Goal: Information Seeking & Learning: Learn about a topic

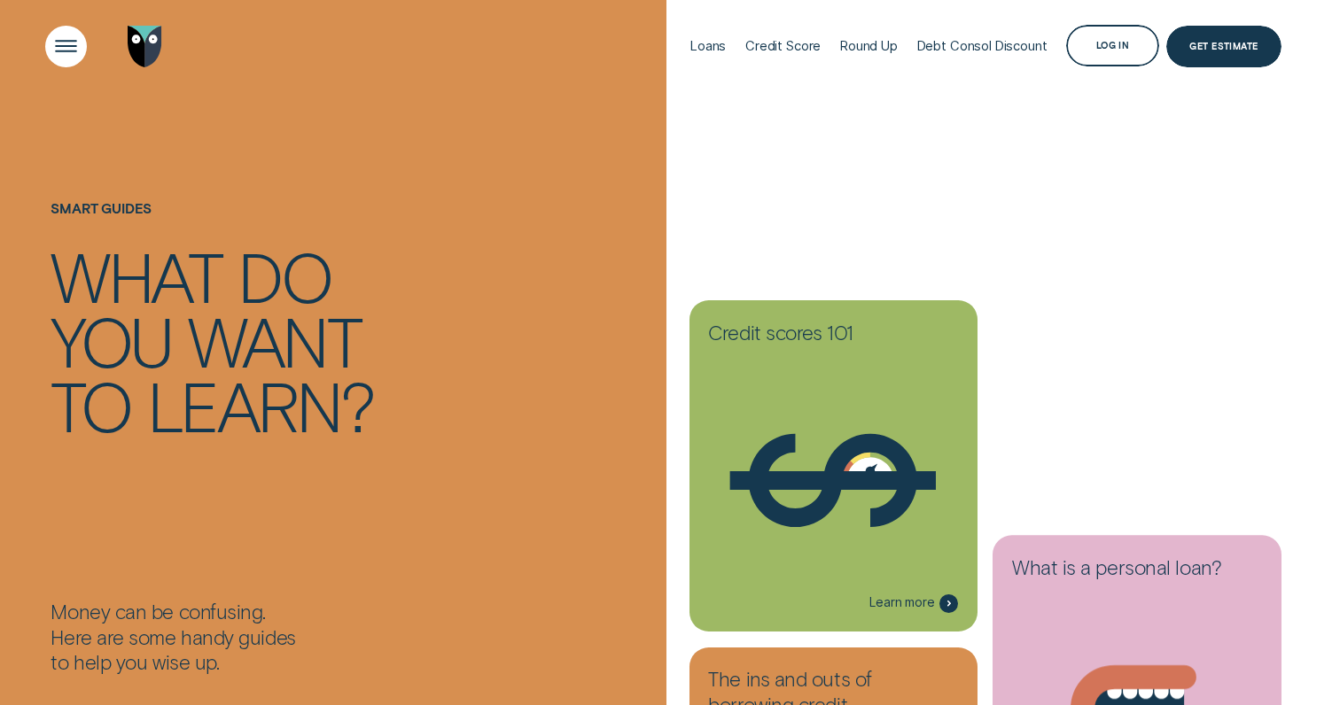
click at [64, 44] on div "Open Menu" at bounding box center [66, 46] width 58 height 58
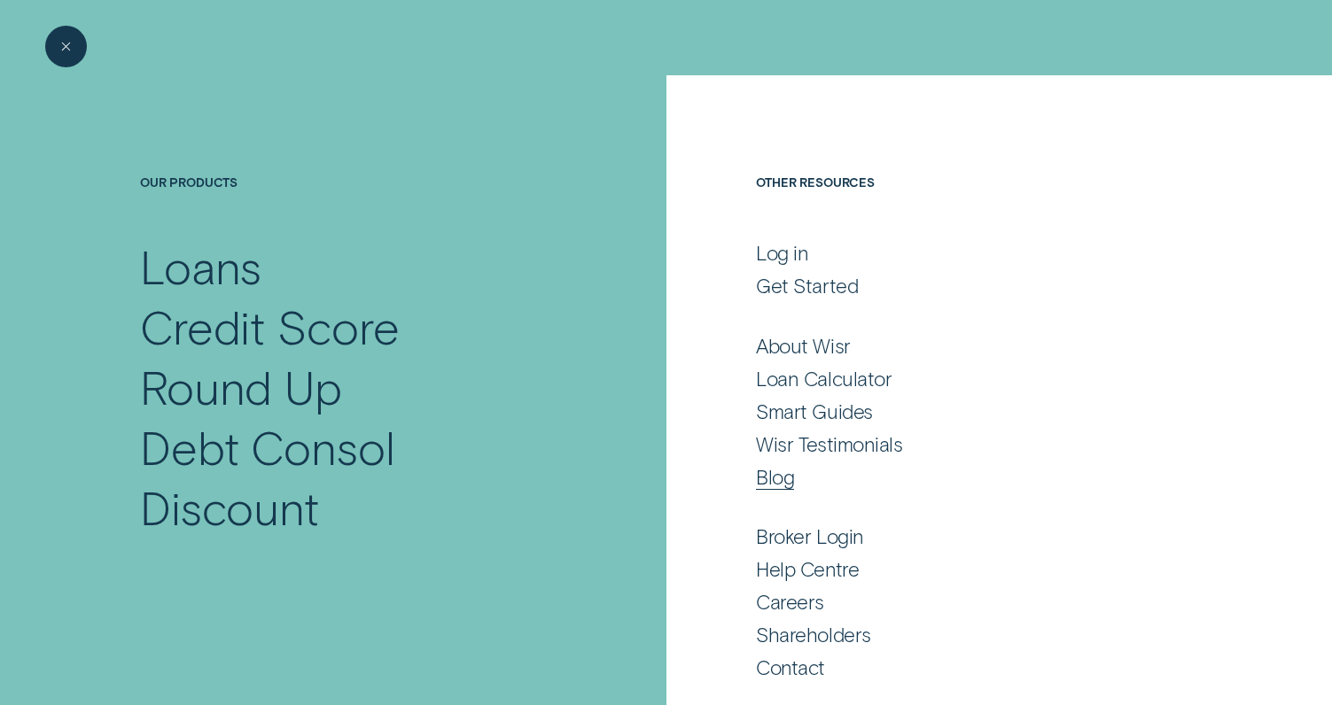
scroll to position [15, 0]
click at [226, 283] on div "Loans" at bounding box center [201, 268] width 122 height 60
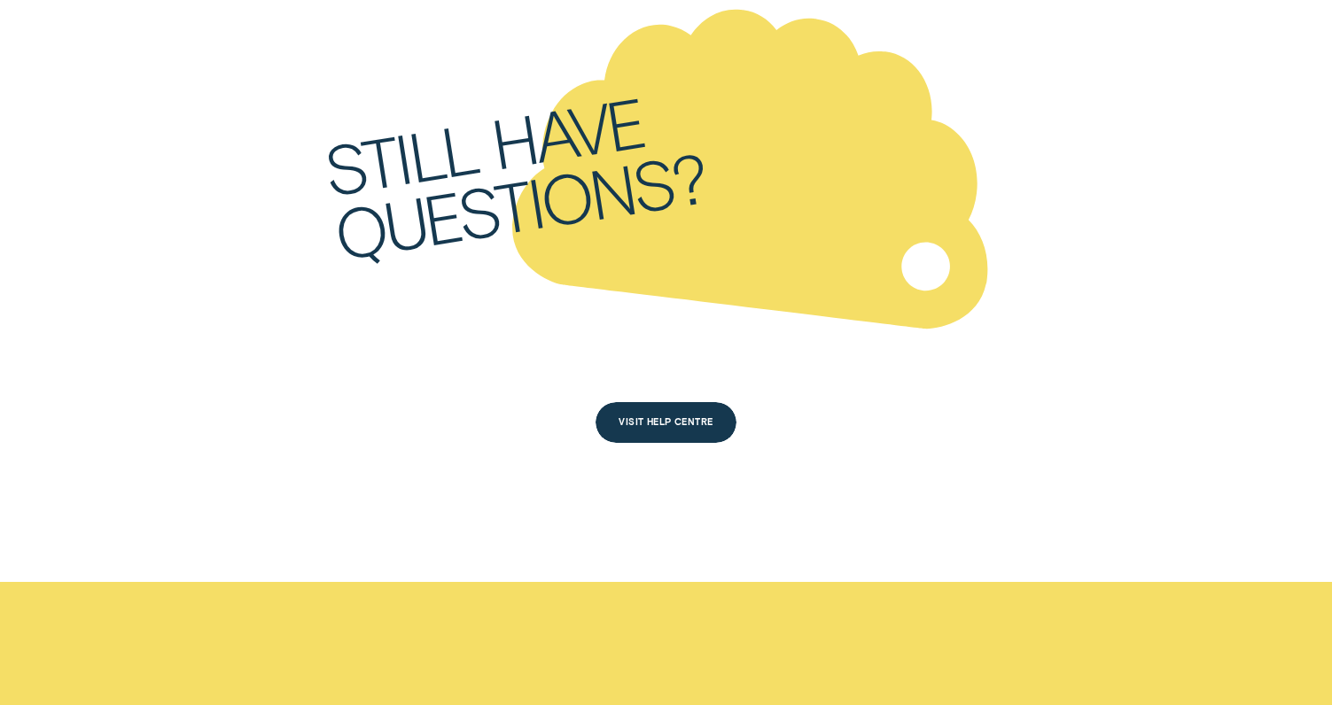
scroll to position [5149, 0]
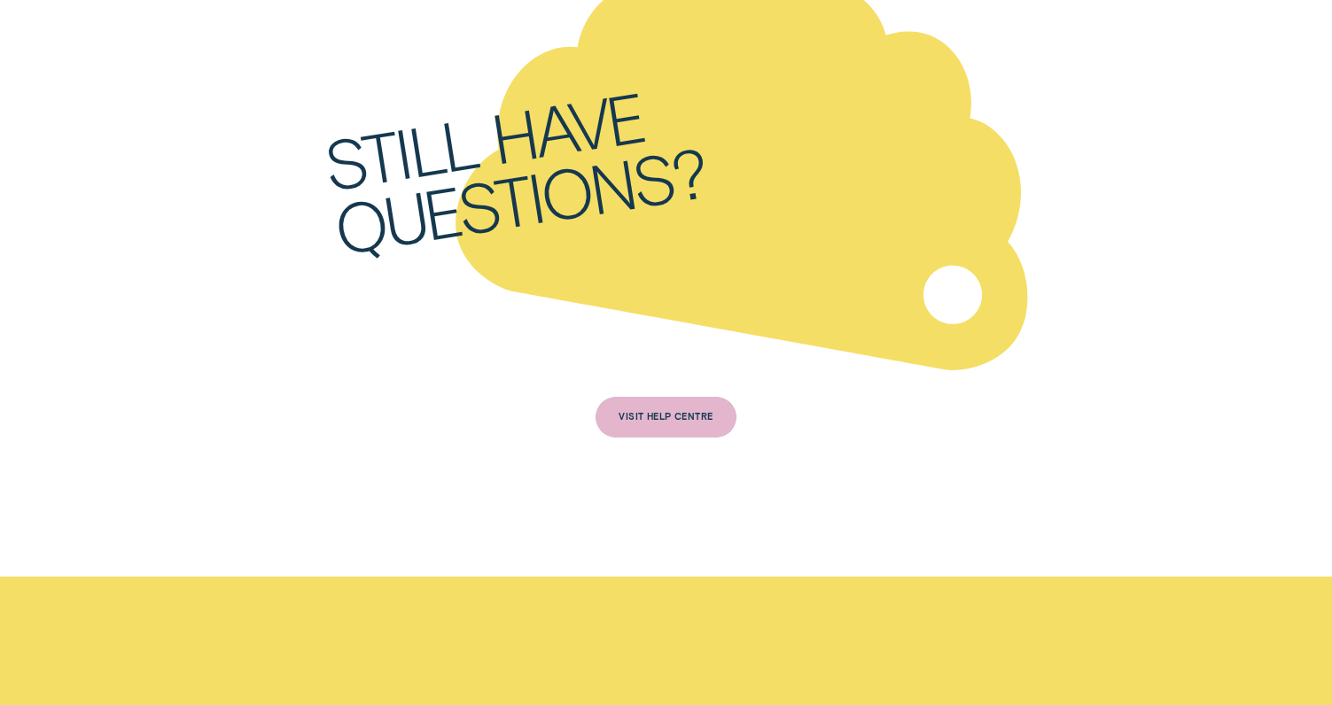
click at [675, 417] on div "VISIT HELP CENTRE" at bounding box center [665, 418] width 140 height 42
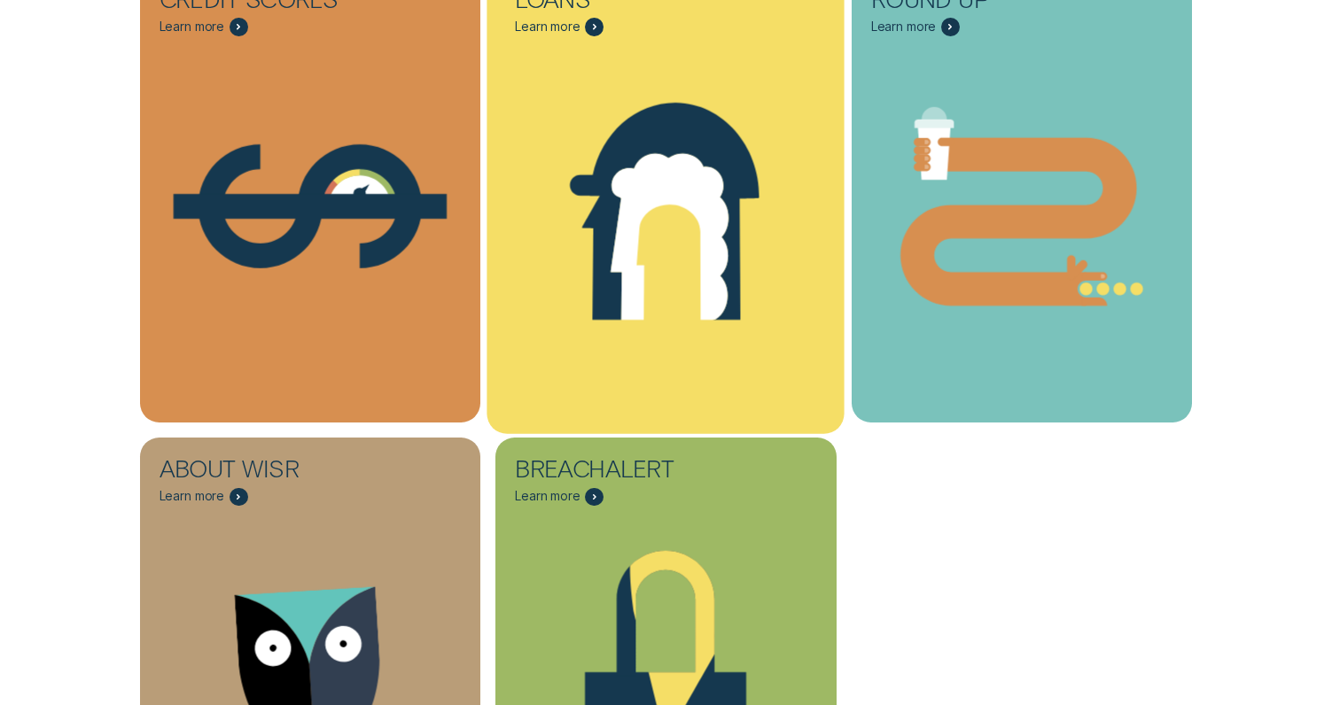
scroll to position [616, 0]
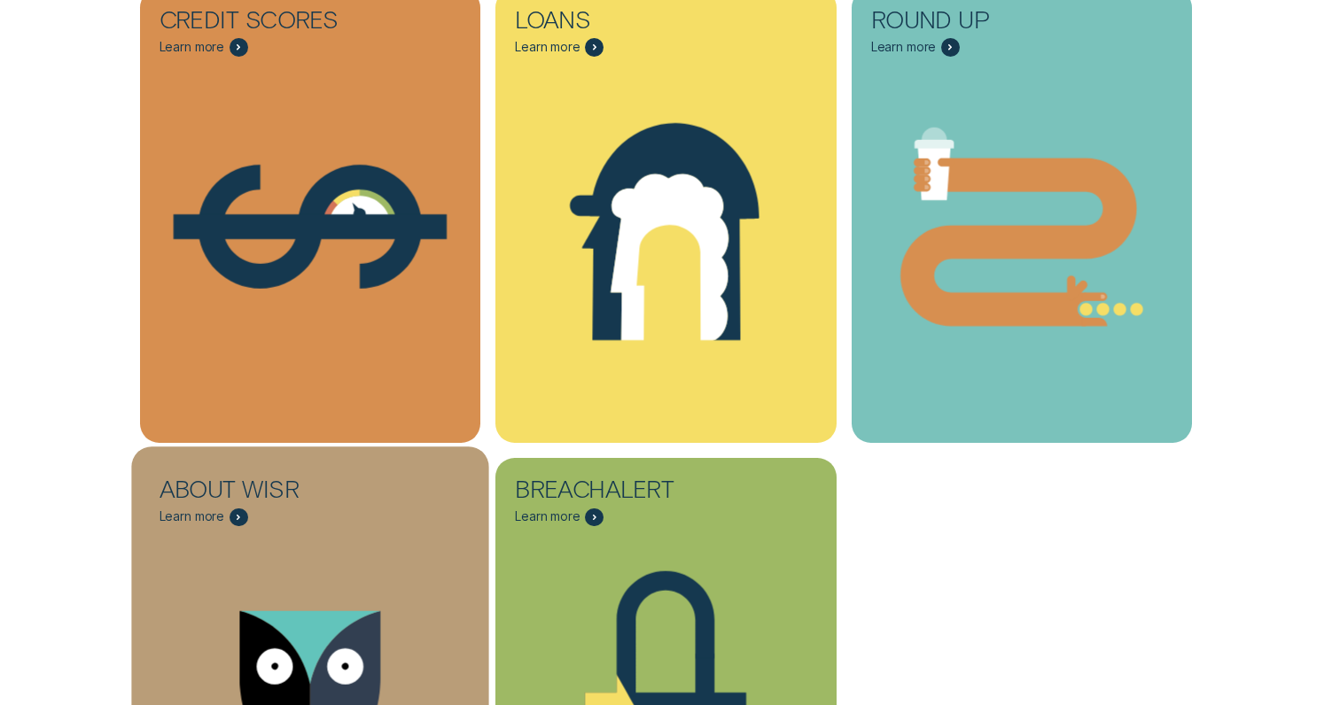
click at [215, 514] on span "Learn more" at bounding box center [192, 517] width 66 height 15
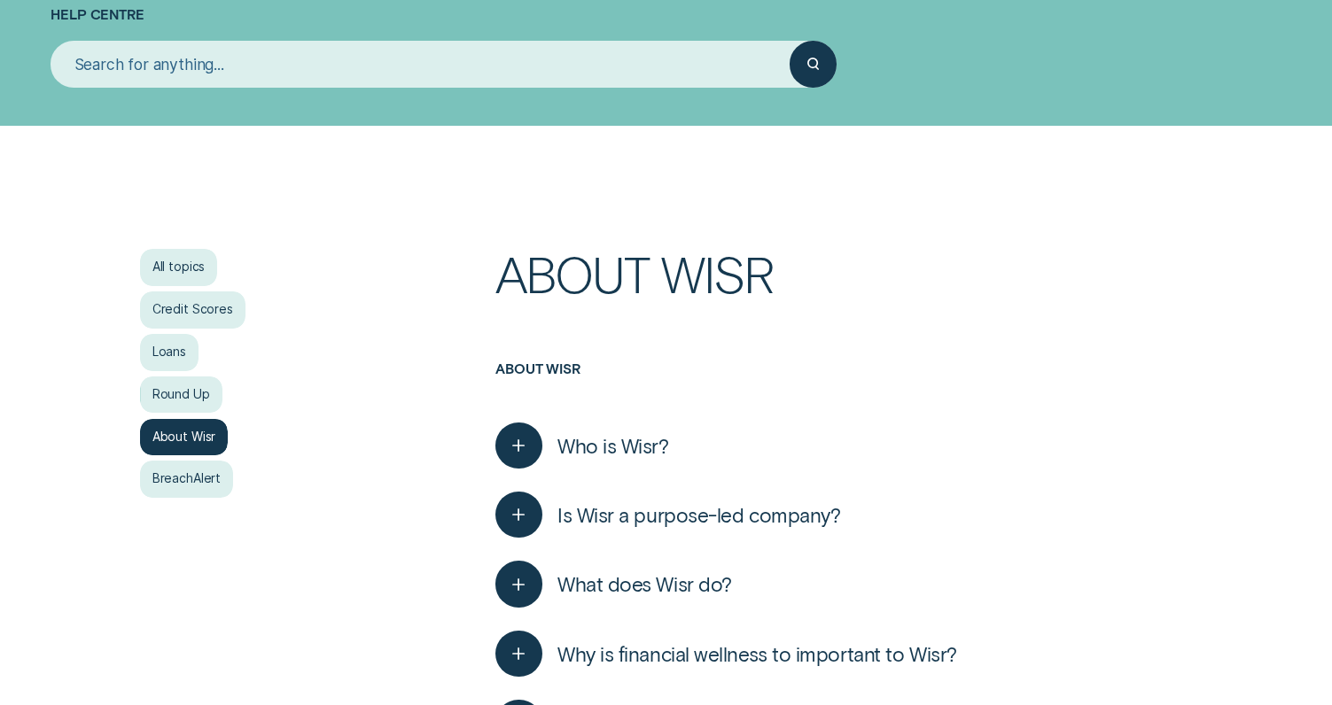
scroll to position [178, 0]
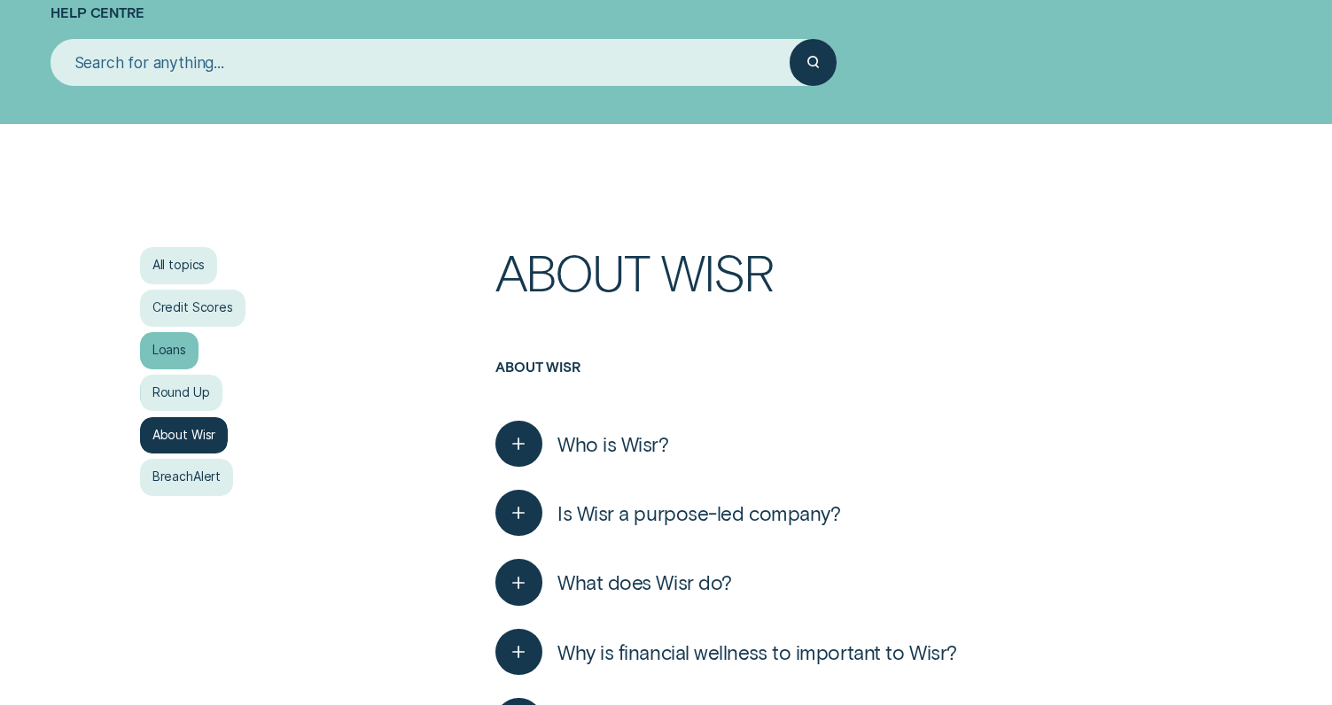
click at [175, 354] on div "Loans" at bounding box center [169, 350] width 58 height 37
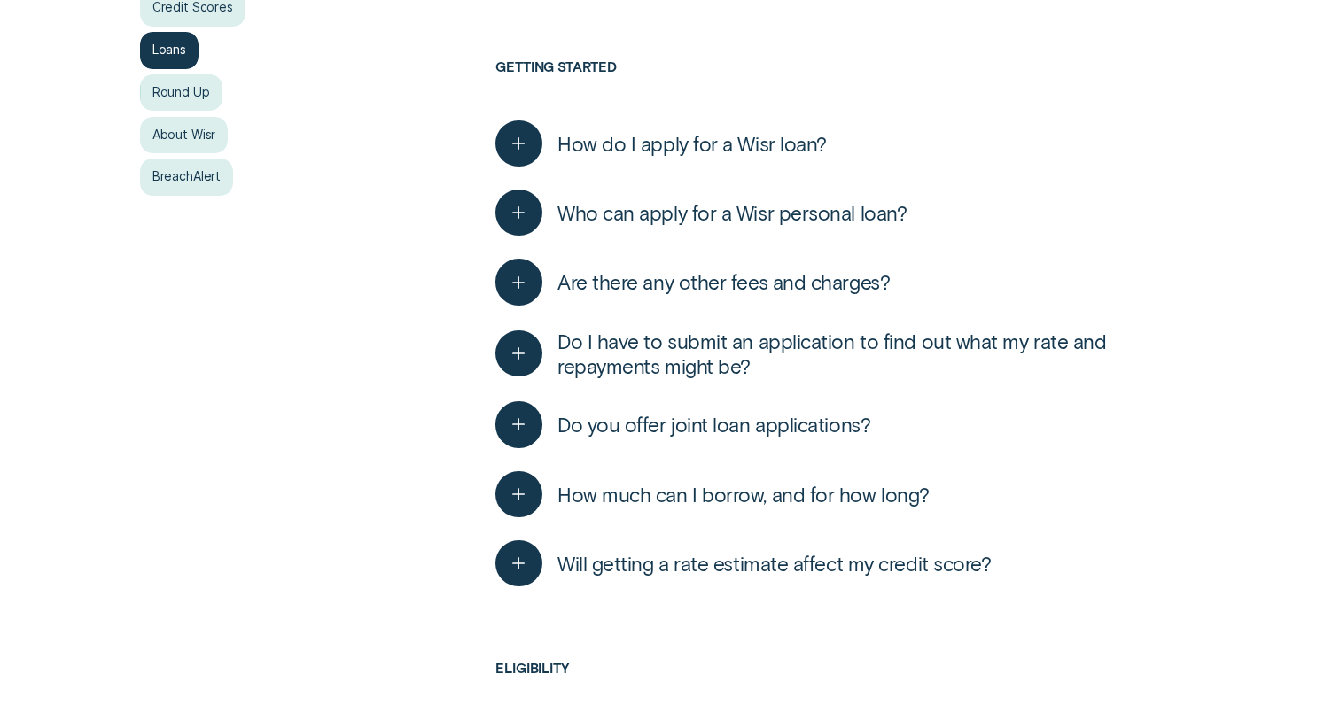
scroll to position [491, 0]
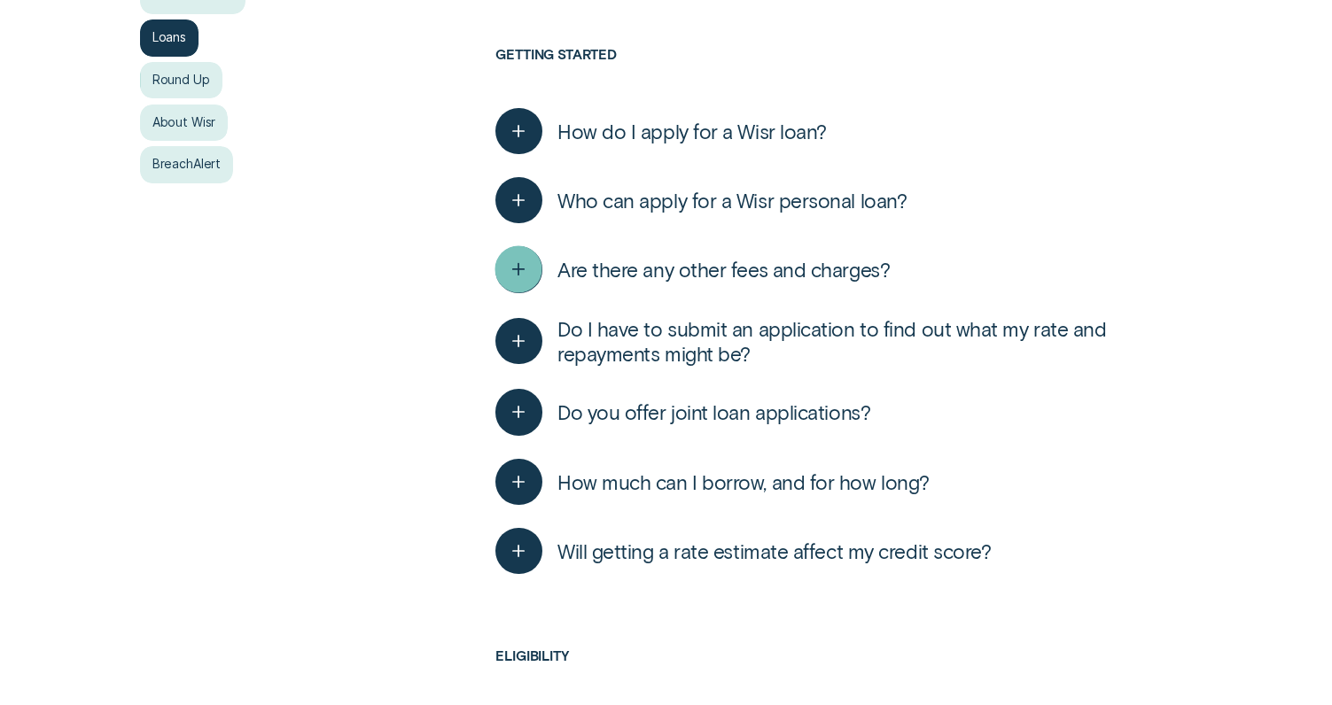
click at [520, 273] on icon "button" at bounding box center [519, 269] width 24 height 27
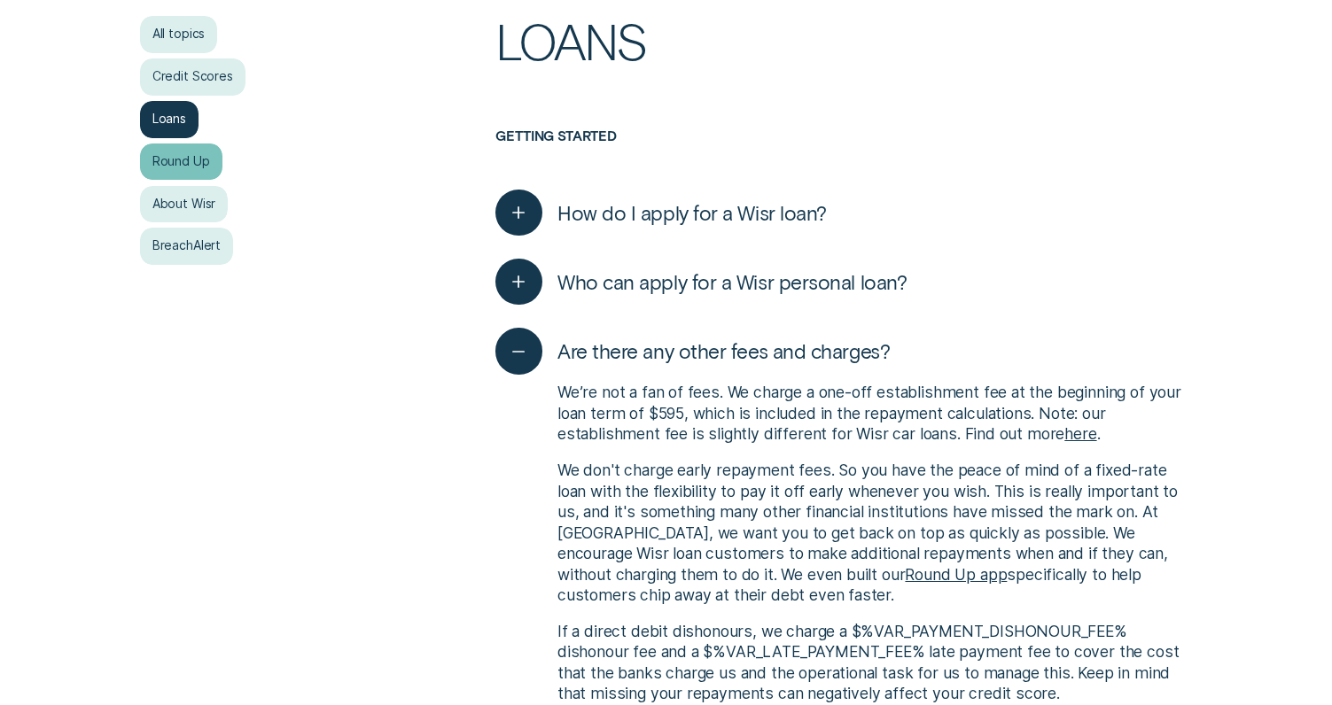
scroll to position [400, 0]
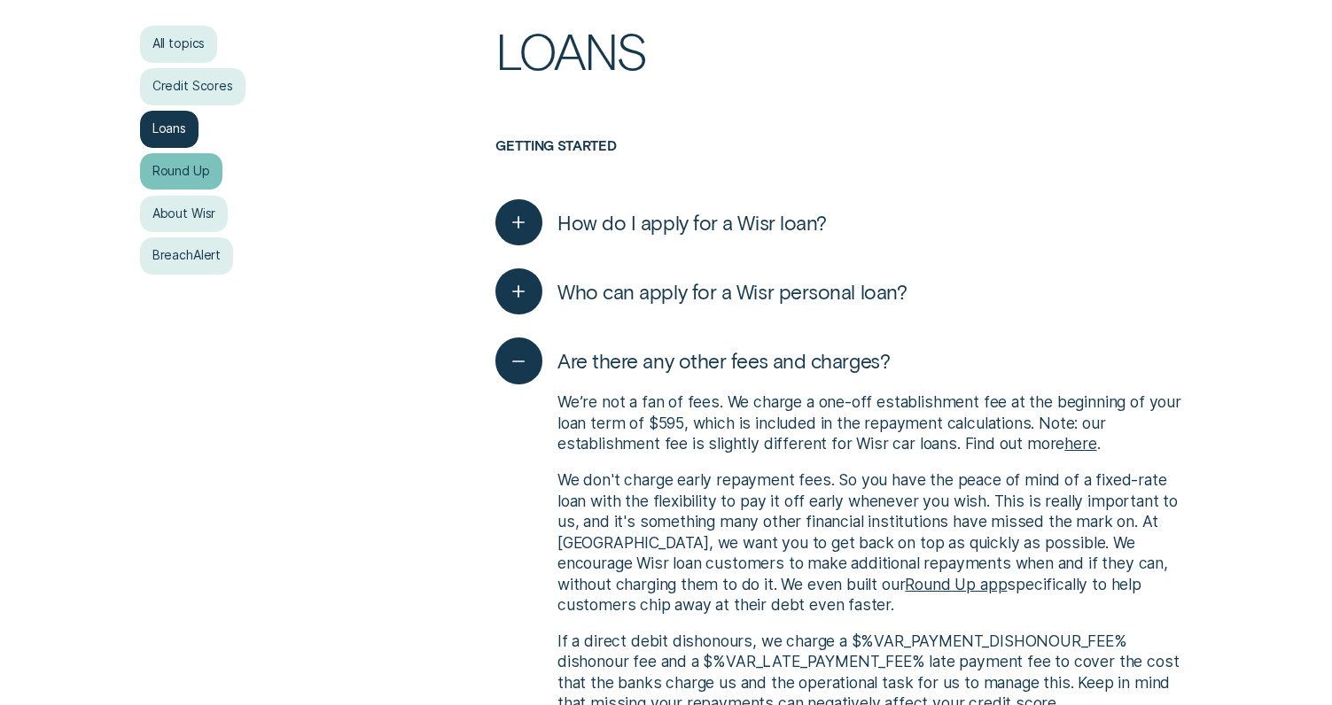
click at [202, 171] on div "Round Up" at bounding box center [181, 171] width 82 height 37
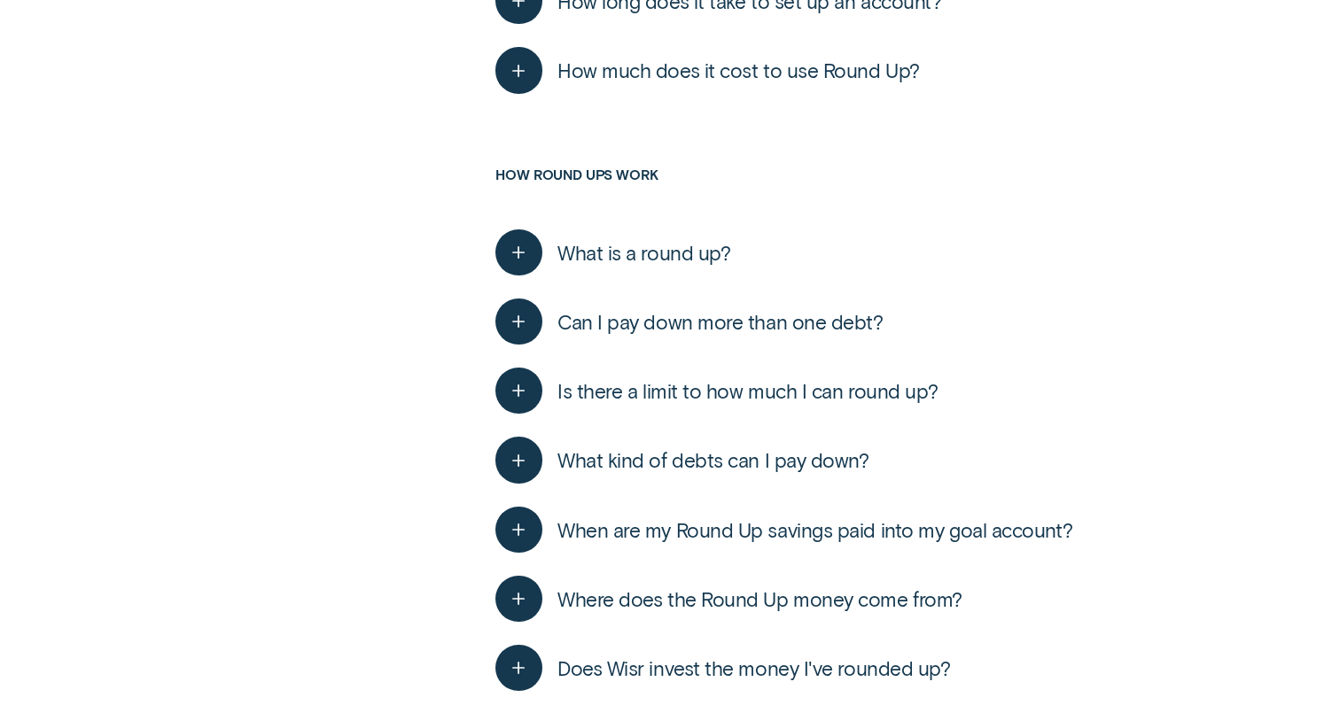
scroll to position [691, 0]
click at [524, 257] on icon "button" at bounding box center [519, 250] width 24 height 27
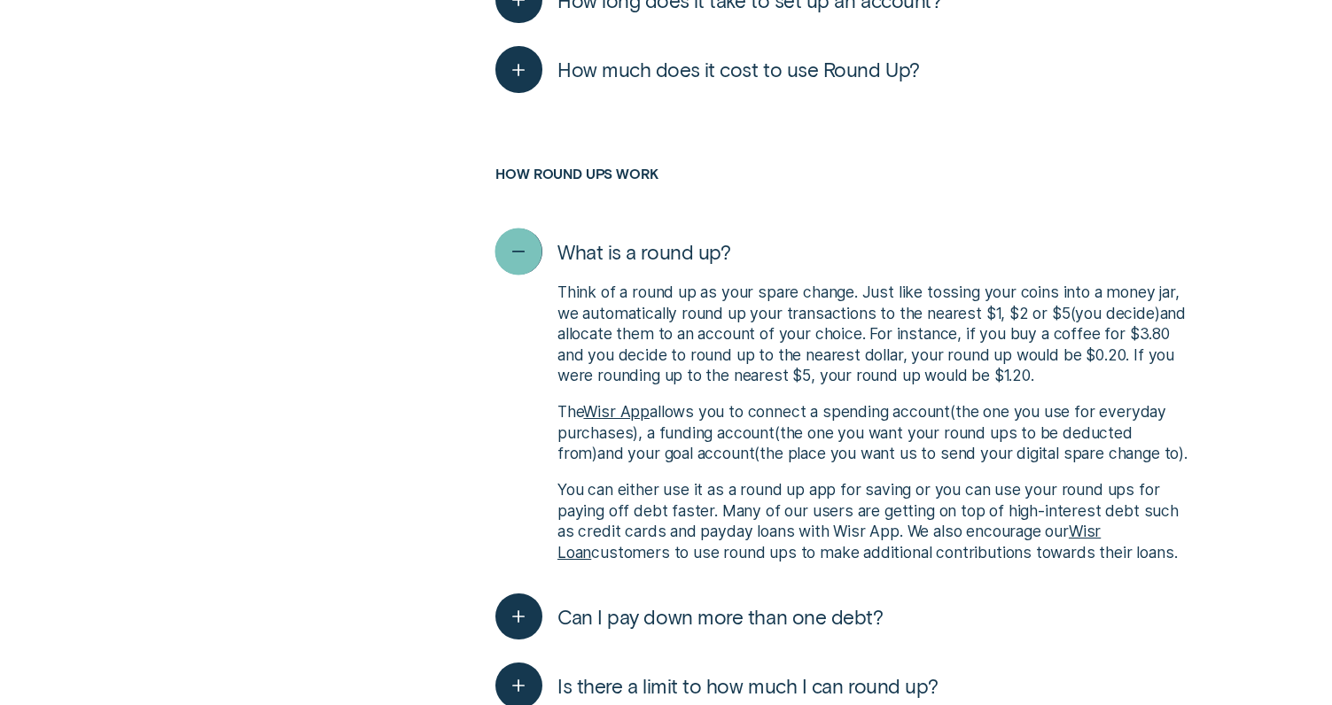
click at [524, 257] on icon "button" at bounding box center [519, 250] width 24 height 27
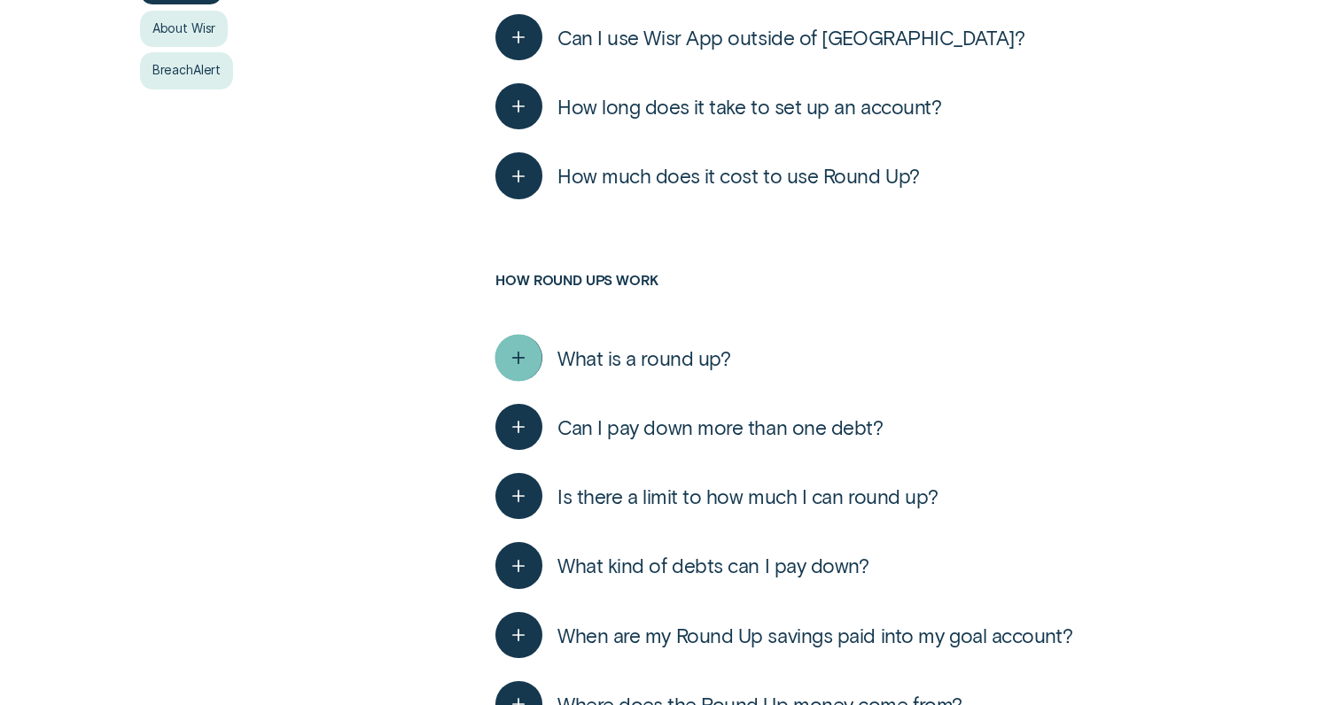
scroll to position [596, 0]
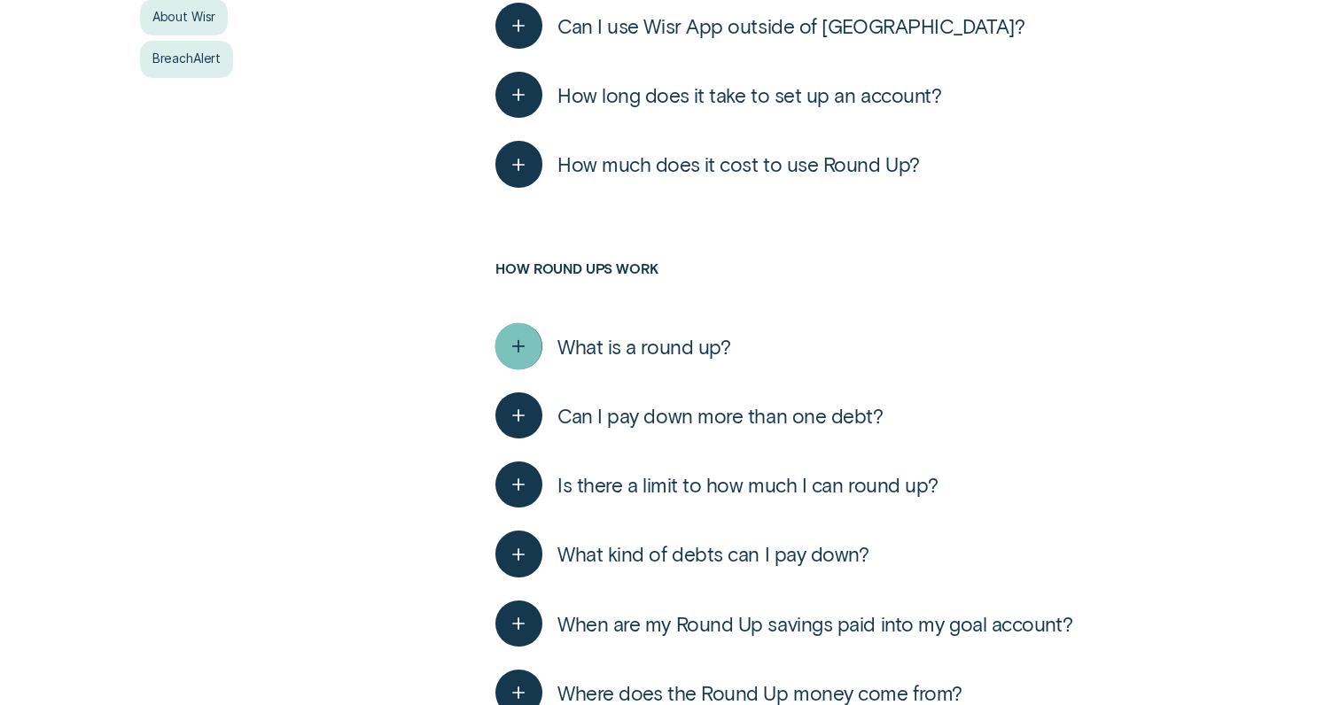
click at [519, 354] on icon "button" at bounding box center [519, 345] width 24 height 27
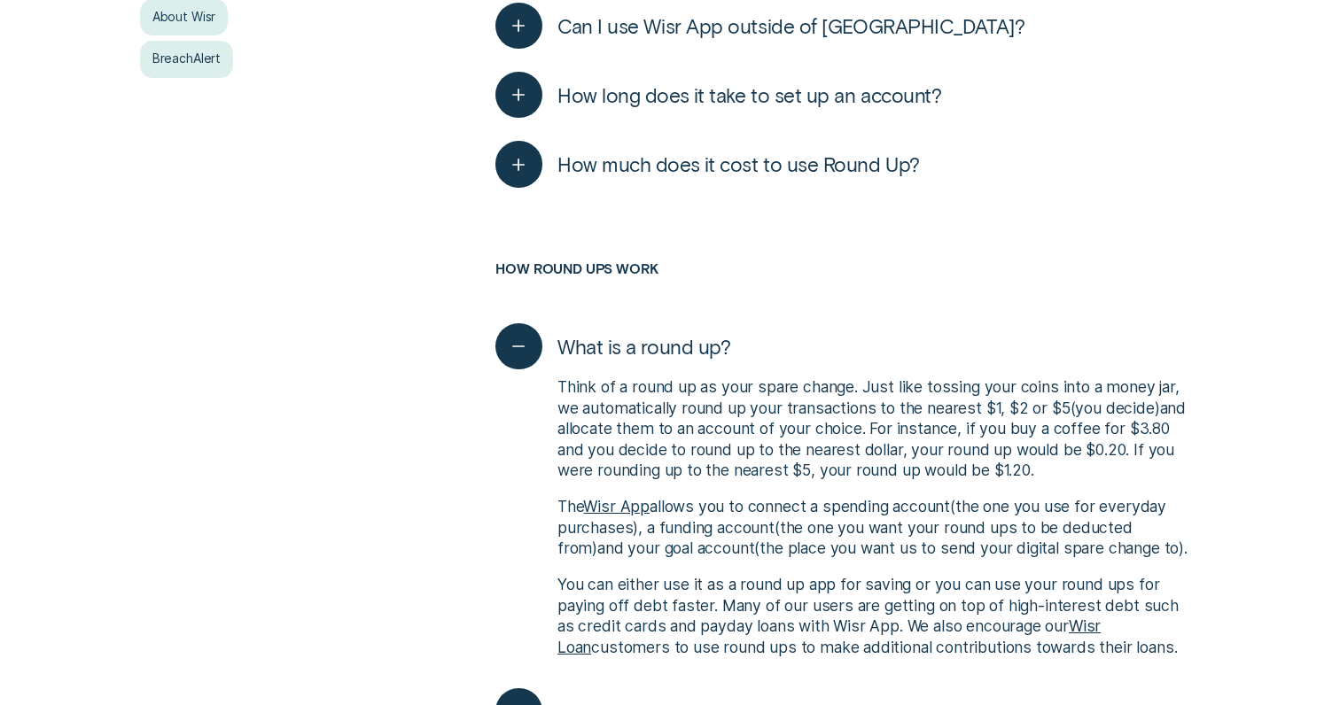
click at [631, 500] on link "Wisr App" at bounding box center [616, 506] width 66 height 19
